Goal: Information Seeking & Learning: Understand process/instructions

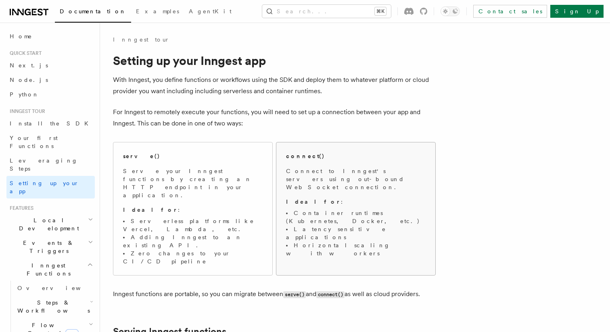
click at [352, 182] on p "Connect to Inngest's servers using out-bound WebSocket connection." at bounding box center [355, 179] width 139 height 24
click at [189, 188] on span "Serve your Inngest functions by creating an HTTP endpoint in your application. …" at bounding box center [192, 216] width 139 height 98
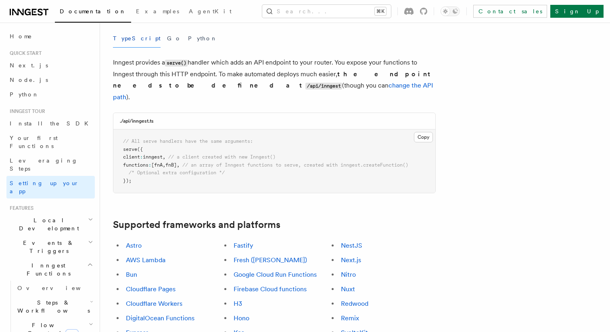
scroll to position [333, 0]
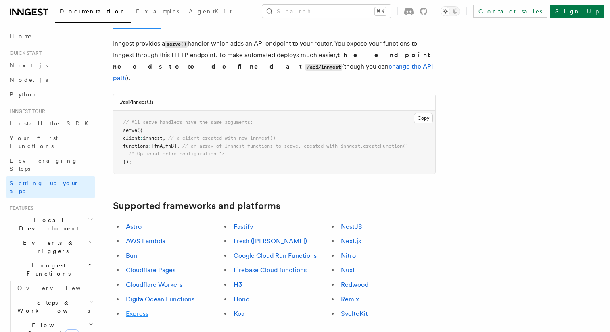
click at [141, 310] on link "Express" at bounding box center [137, 314] width 23 height 8
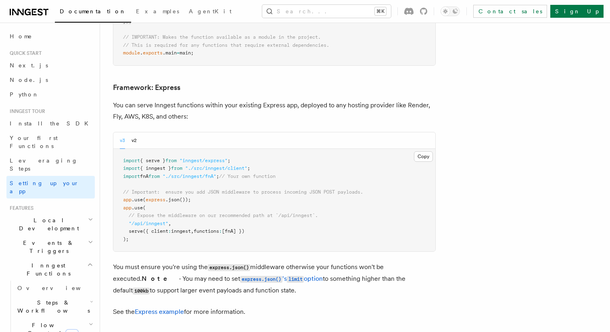
scroll to position [2069, 0]
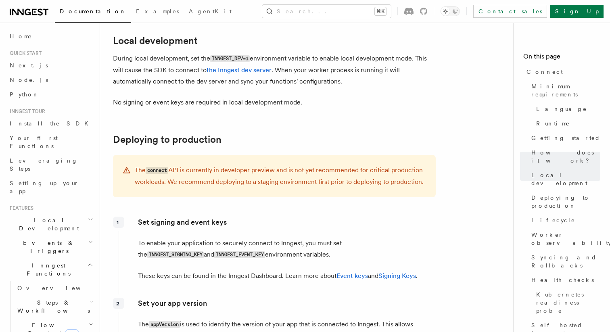
scroll to position [1031, 0]
